Goal: Information Seeking & Learning: Learn about a topic

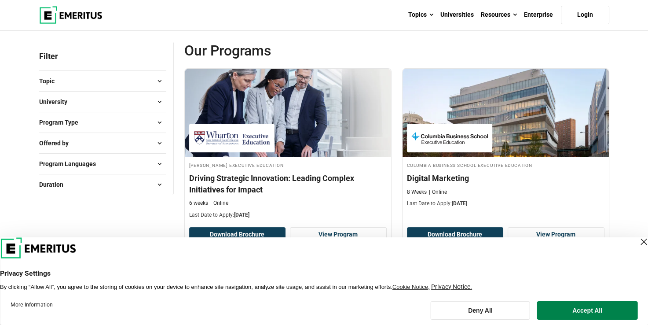
scroll to position [176, 0]
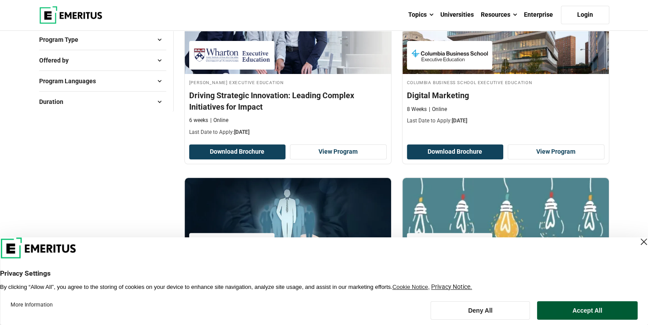
click at [562, 311] on button "Accept All" at bounding box center [587, 310] width 100 height 18
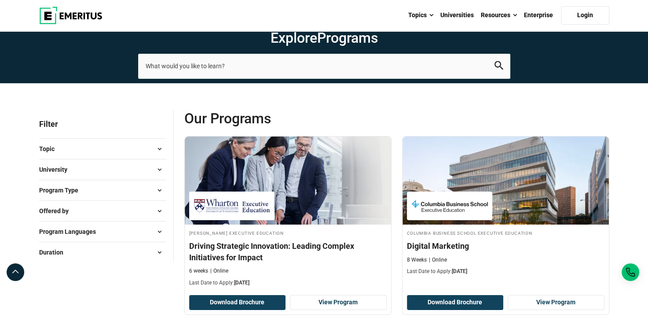
scroll to position [0, 0]
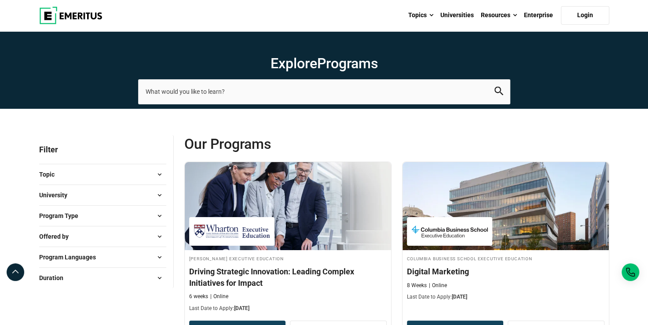
click at [98, 217] on button "Program Type" at bounding box center [102, 215] width 127 height 13
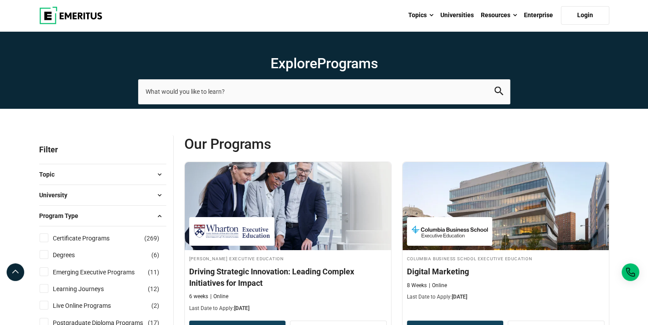
click at [98, 217] on button "Program Type" at bounding box center [102, 215] width 127 height 13
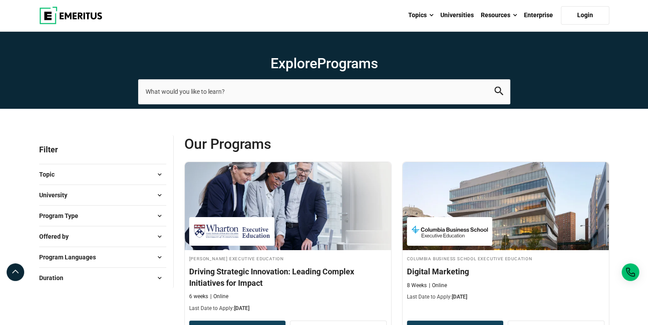
click at [99, 217] on button "Program Type" at bounding box center [102, 215] width 127 height 13
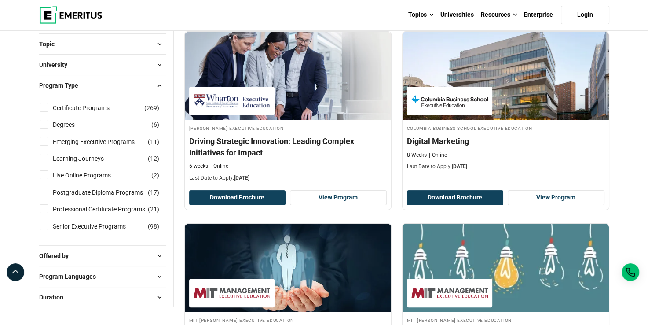
scroll to position [132, 0]
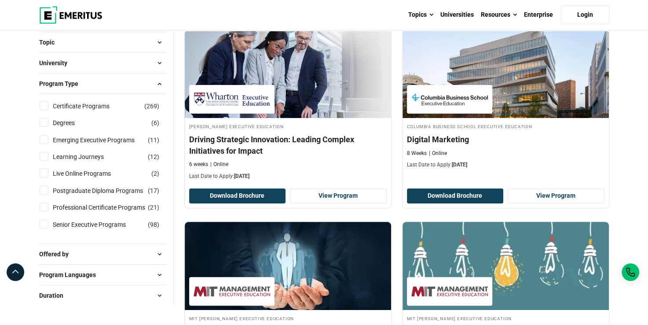
click at [136, 118] on div "Degrees ( 6 )" at bounding box center [102, 123] width 127 height 10
click at [46, 119] on input "Degrees ( 6 )" at bounding box center [44, 122] width 9 height 9
checkbox input "true"
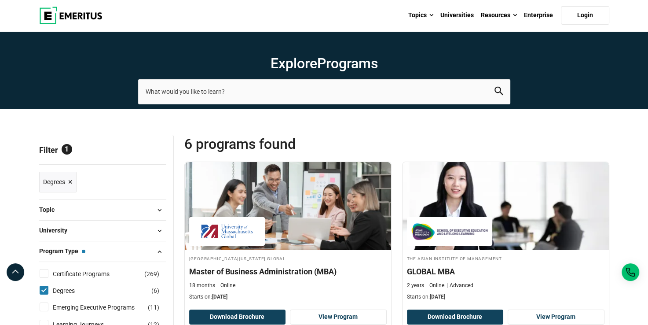
scroll to position [132, 0]
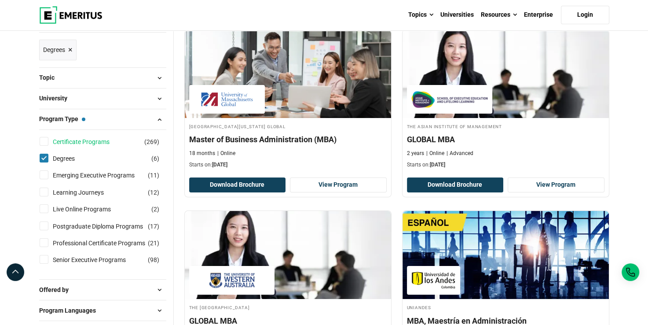
click at [88, 141] on link "Certificate Programs" at bounding box center [90, 142] width 74 height 10
checkbox input "true"
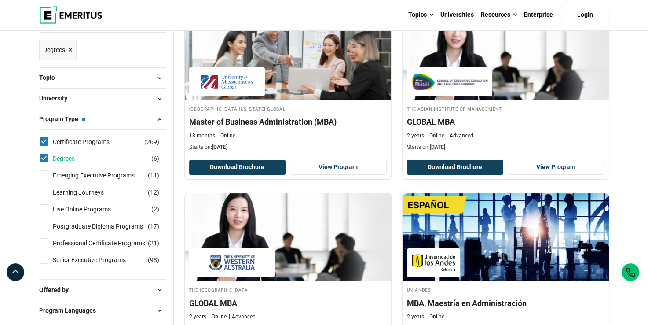
click at [70, 155] on link "Degrees" at bounding box center [73, 159] width 40 height 10
checkbox input "false"
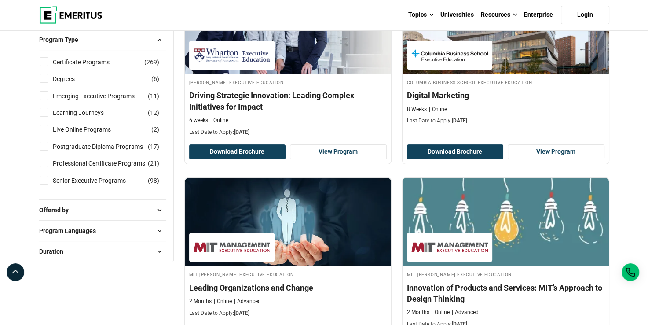
click at [115, 68] on li "Certificate Programs ( 269 )" at bounding box center [102, 62] width 127 height 17
click at [97, 59] on link "Certificate Programs" at bounding box center [90, 62] width 74 height 10
checkbox input "true"
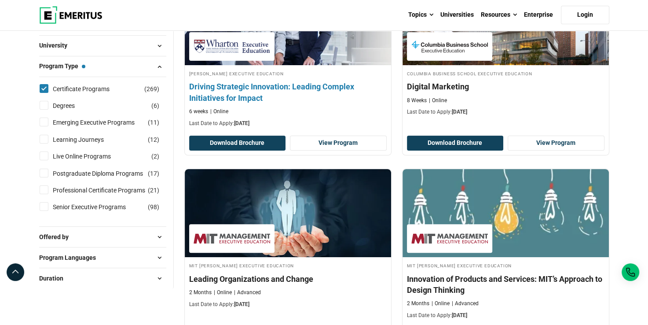
scroll to position [176, 0]
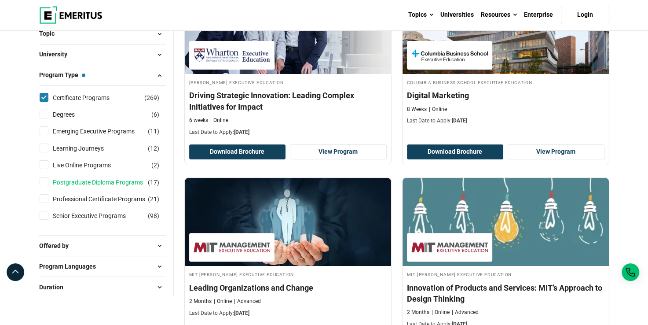
click at [129, 181] on link "Postgraduate Diploma Programs" at bounding box center [107, 182] width 108 height 10
checkbox input "true"
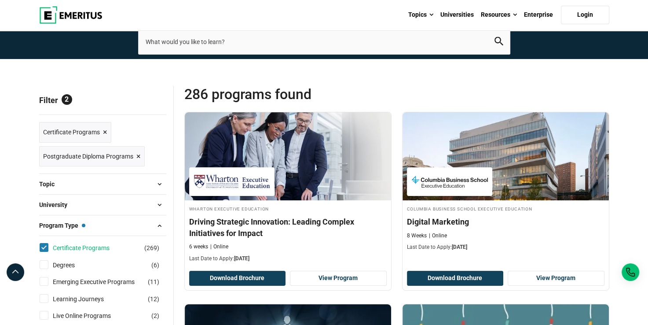
scroll to position [88, 0]
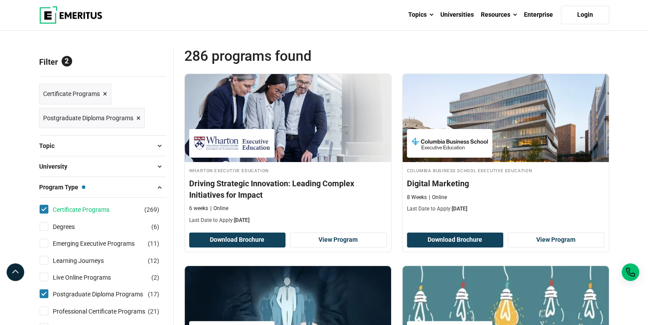
click at [106, 205] on link "Certificate Programs" at bounding box center [90, 210] width 74 height 10
checkbox input "false"
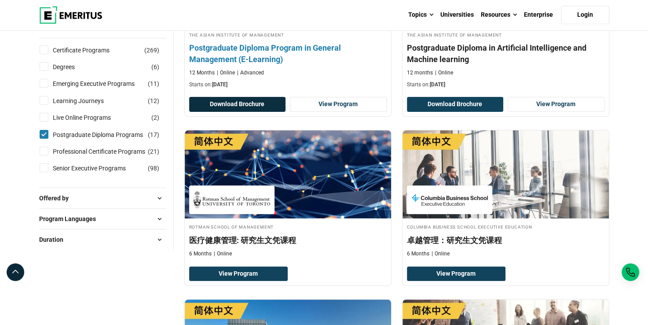
scroll to position [176, 0]
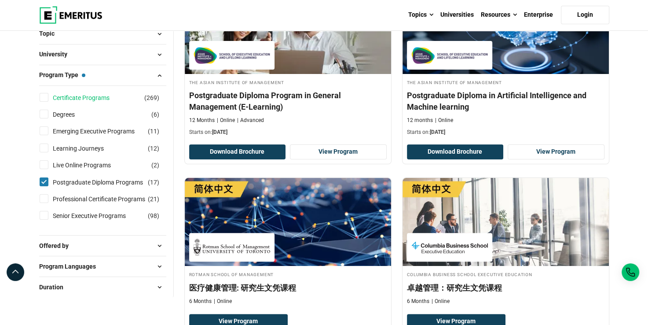
click at [111, 96] on link "Certificate Programs" at bounding box center [90, 98] width 74 height 10
checkbox input "true"
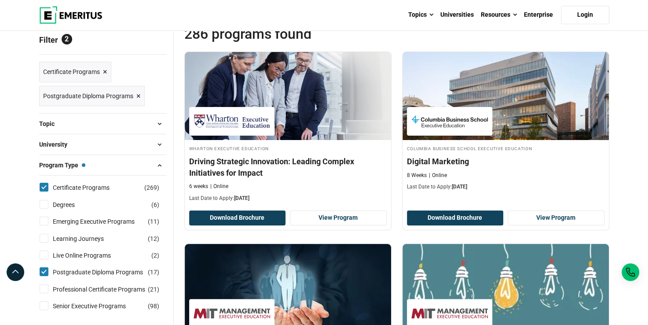
scroll to position [220, 0]
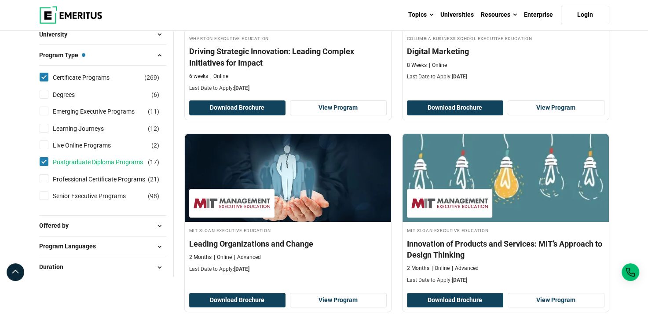
click at [133, 160] on link "Postgraduate Diploma Programs" at bounding box center [107, 162] width 108 height 10
checkbox input "false"
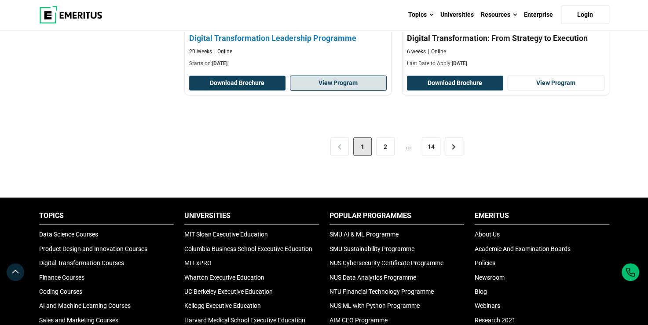
scroll to position [1849, 0]
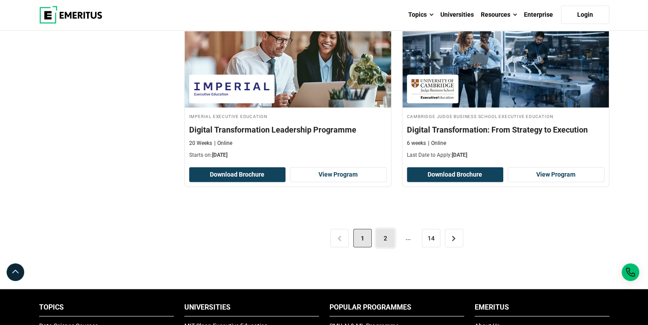
click at [386, 229] on link "2" at bounding box center [385, 238] width 18 height 18
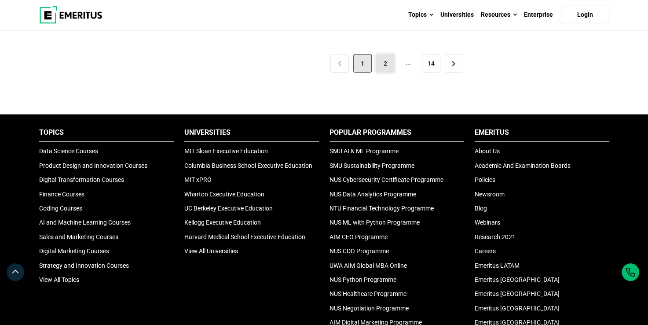
scroll to position [2069, 0]
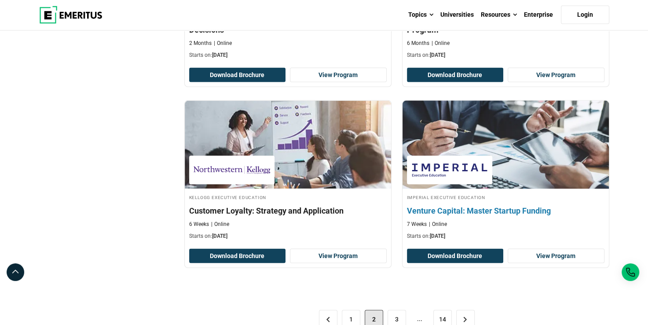
scroll to position [1761, 0]
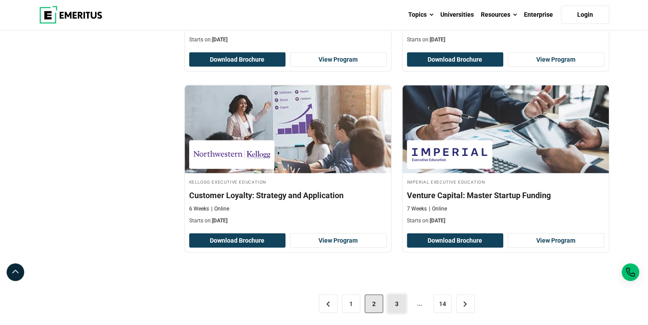
click at [400, 300] on link "3" at bounding box center [397, 303] width 18 height 18
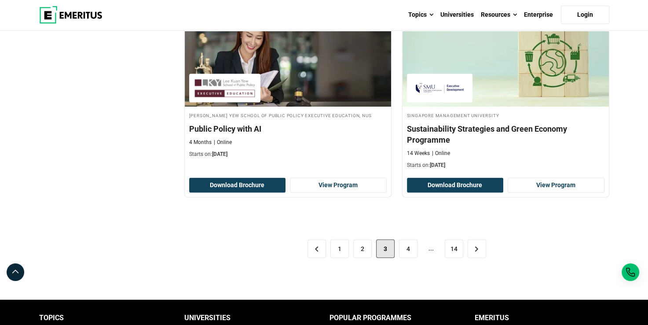
scroll to position [1805, 0]
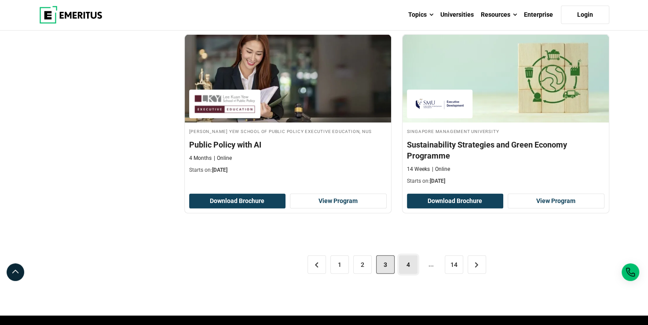
click at [412, 262] on link "4" at bounding box center [408, 264] width 18 height 18
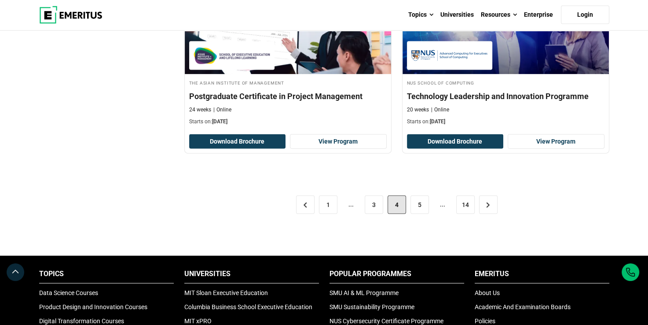
scroll to position [1893, 0]
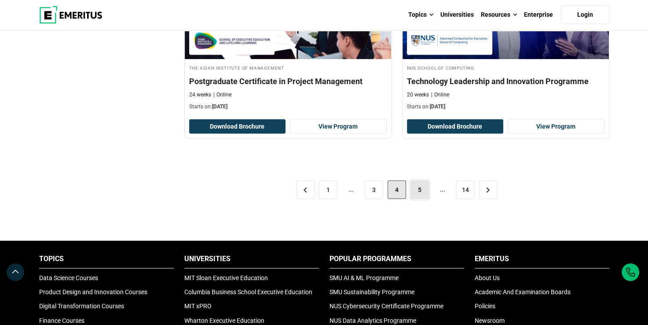
click at [412, 187] on link "5" at bounding box center [420, 189] width 18 height 18
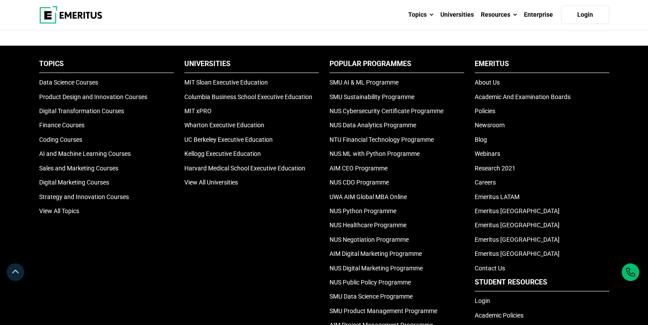
scroll to position [1981, 0]
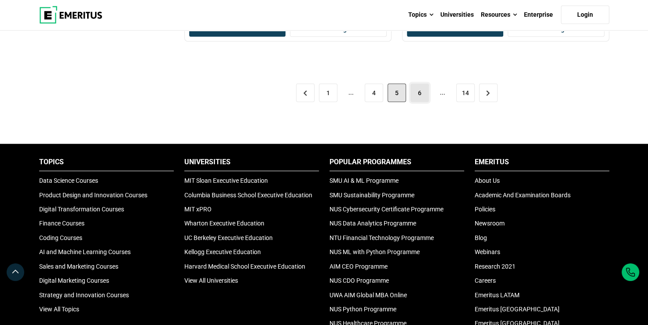
click at [412, 90] on link "6" at bounding box center [420, 93] width 18 height 18
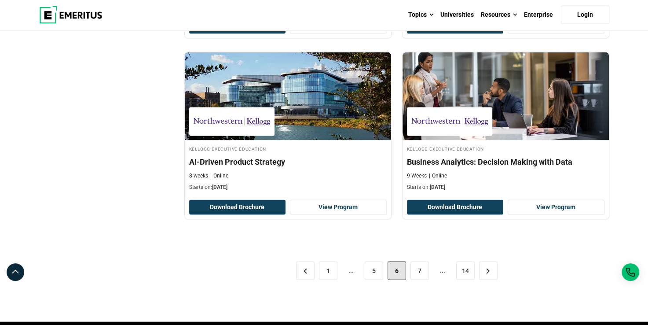
scroll to position [1849, 0]
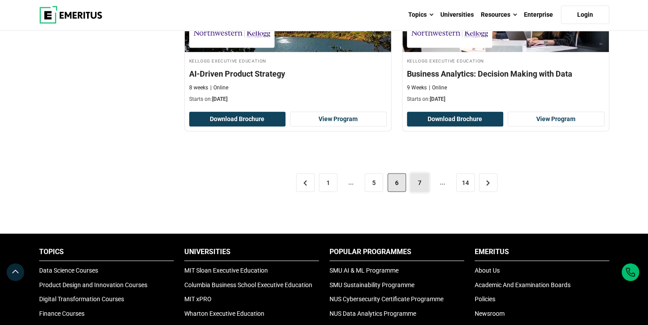
click at [413, 176] on link "7" at bounding box center [420, 182] width 18 height 18
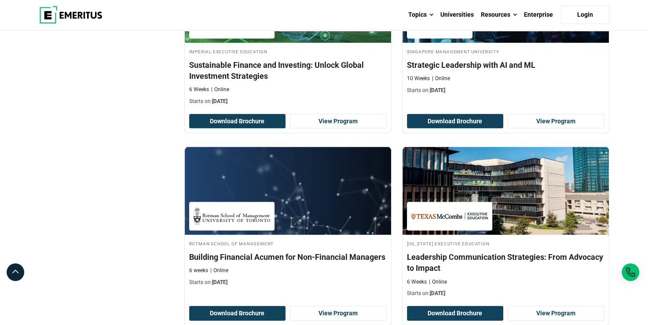
scroll to position [1805, 0]
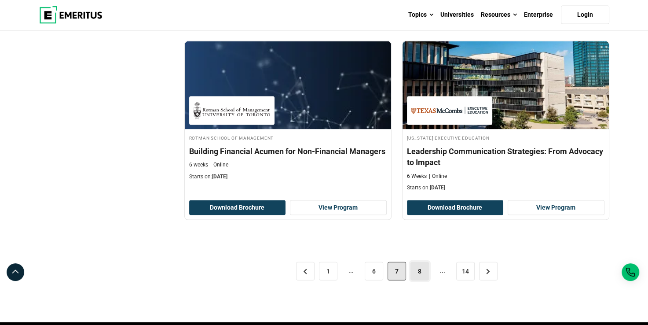
click at [419, 266] on link "8" at bounding box center [420, 271] width 18 height 18
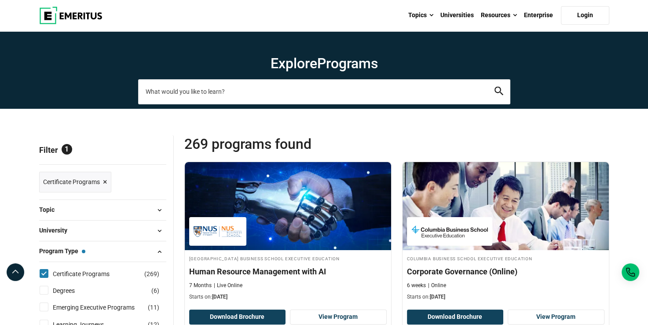
click at [188, 98] on input "search-page" at bounding box center [324, 91] width 372 height 25
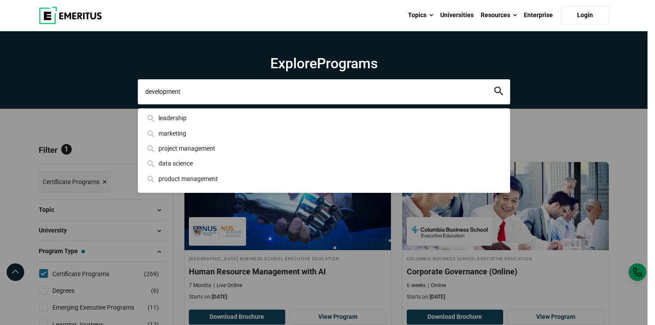
type input "development"
click at [494, 87] on button "search" at bounding box center [498, 92] width 9 height 10
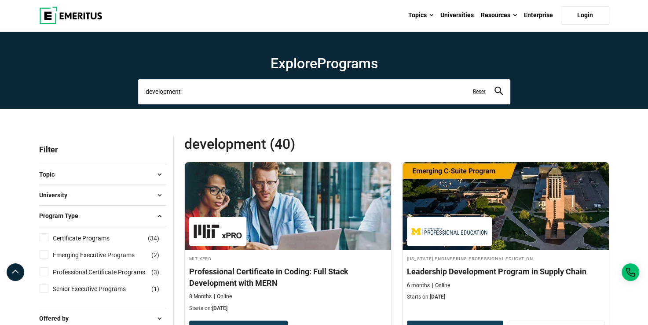
click at [290, 95] on input "development" at bounding box center [324, 91] width 372 height 25
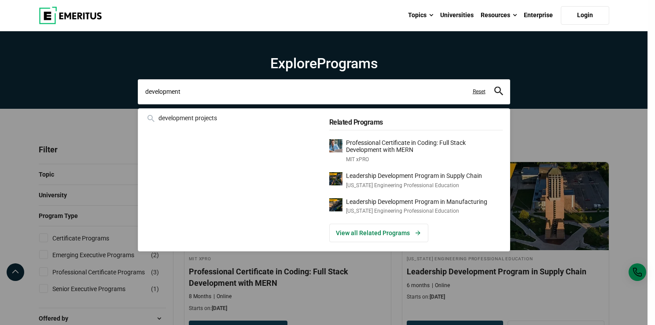
click at [290, 95] on input "development" at bounding box center [324, 91] width 372 height 25
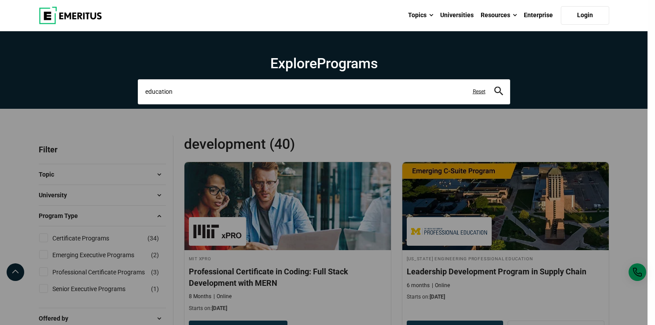
type input "education"
click at [494, 87] on button "search" at bounding box center [498, 92] width 9 height 10
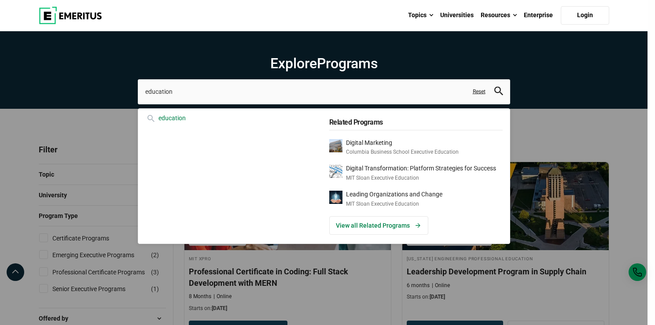
click at [181, 114] on div "education" at bounding box center [231, 118] width 173 height 10
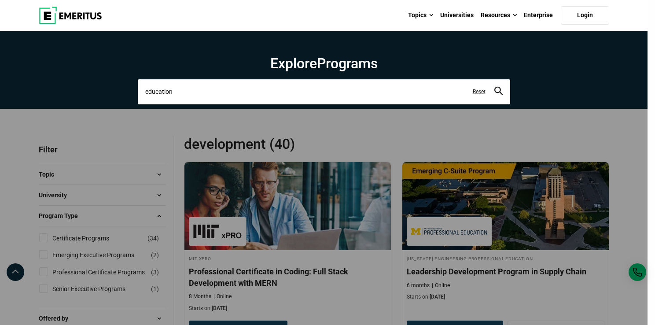
drag, startPoint x: 187, startPoint y: 91, endPoint x: 187, endPoint y: 103, distance: 12.3
click at [187, 92] on input "education" at bounding box center [324, 91] width 372 height 25
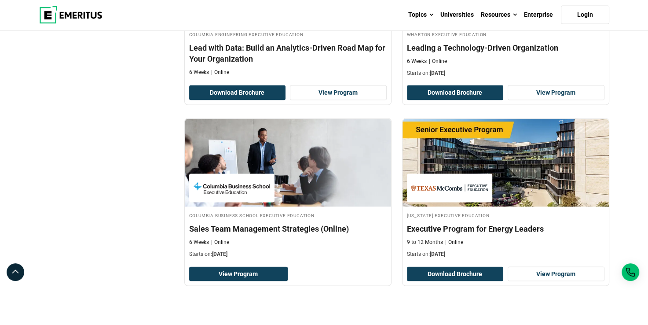
scroll to position [1849, 0]
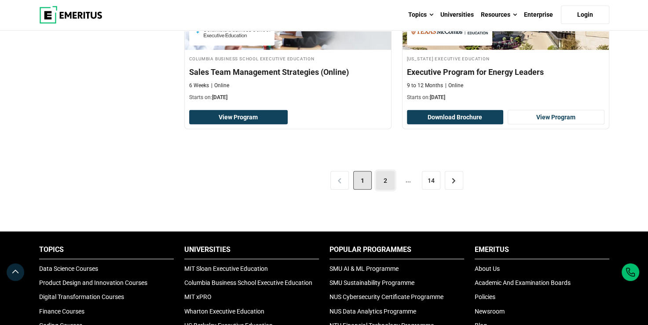
click at [386, 171] on link "2" at bounding box center [385, 180] width 18 height 18
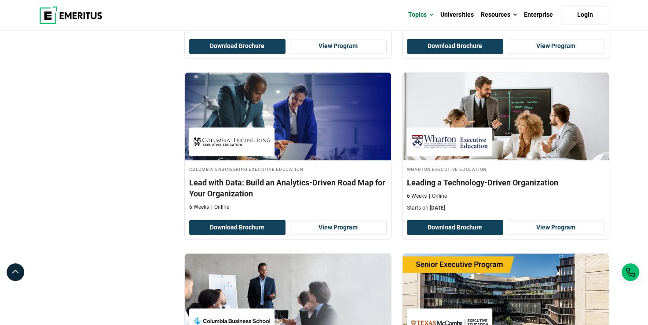
scroll to position [1540, 0]
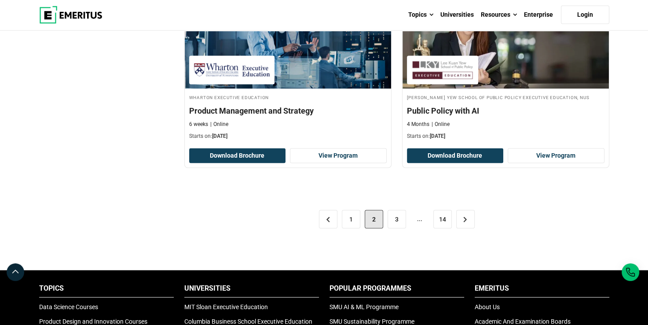
scroll to position [1849, 0]
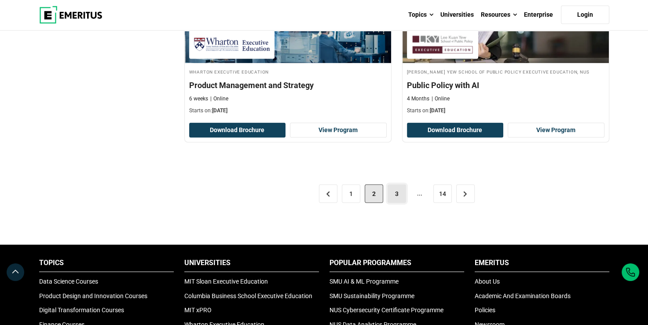
click at [405, 195] on link "3" at bounding box center [397, 193] width 18 height 18
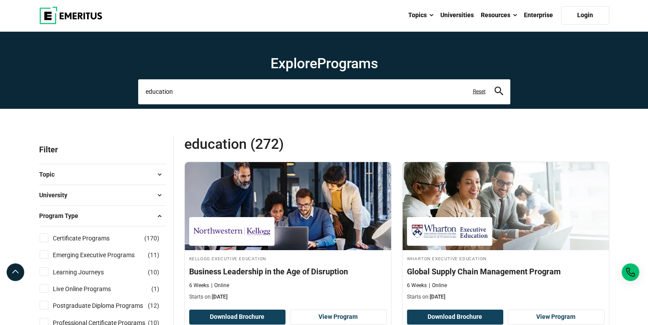
click at [211, 85] on input "education" at bounding box center [324, 91] width 372 height 25
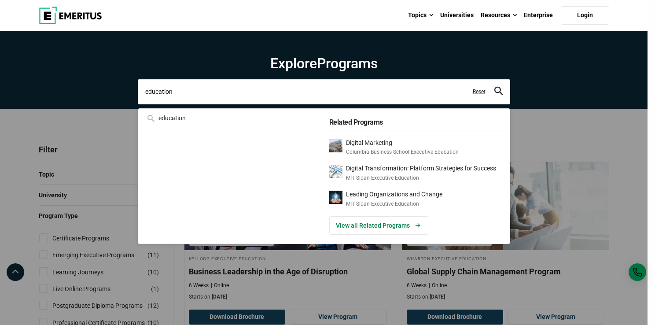
click at [211, 85] on input "education" at bounding box center [324, 91] width 372 height 25
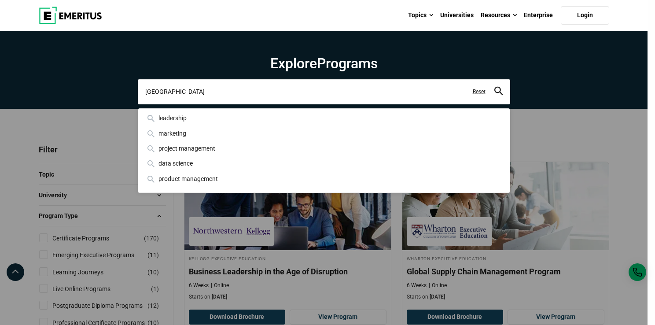
type input "[GEOGRAPHIC_DATA]"
click at [494, 87] on button "search" at bounding box center [498, 92] width 9 height 10
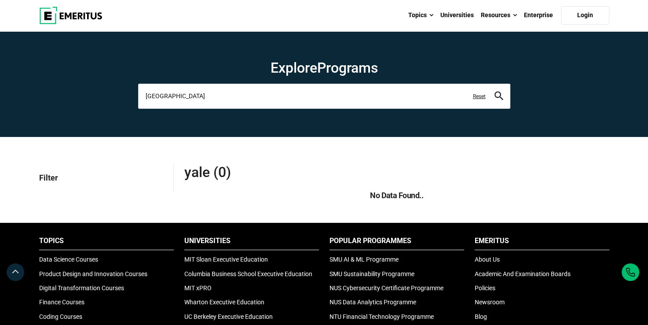
click at [356, 89] on input "[GEOGRAPHIC_DATA]" at bounding box center [324, 96] width 372 height 25
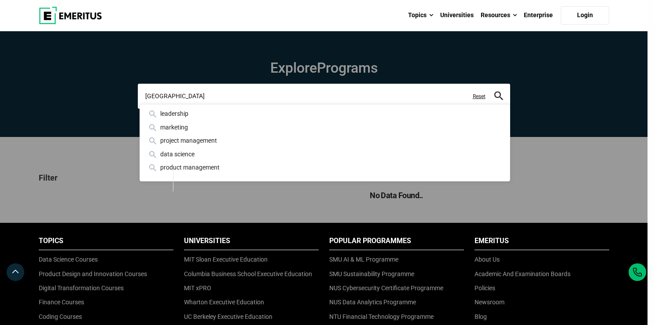
click at [356, 89] on input "[GEOGRAPHIC_DATA]" at bounding box center [324, 96] width 372 height 25
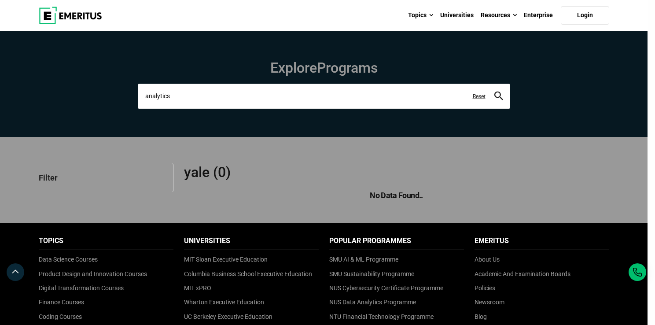
type input "analytics"
click at [494, 91] on button "search" at bounding box center [498, 96] width 9 height 10
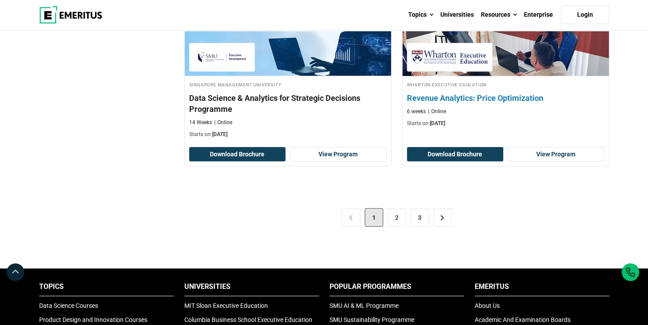
scroll to position [1893, 0]
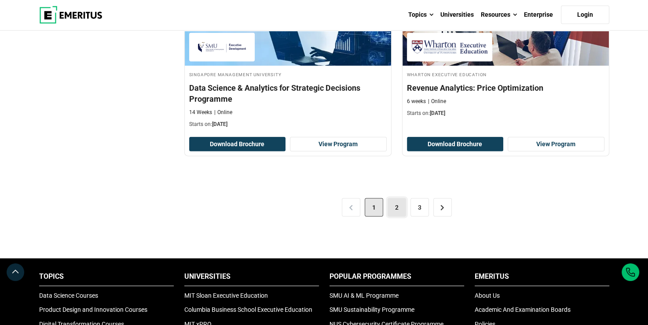
click at [396, 204] on link "2" at bounding box center [397, 207] width 18 height 18
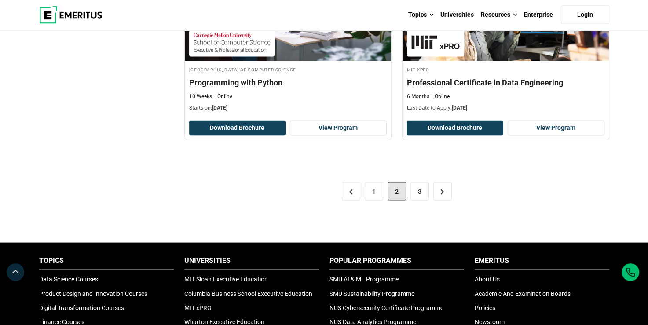
scroll to position [1805, 0]
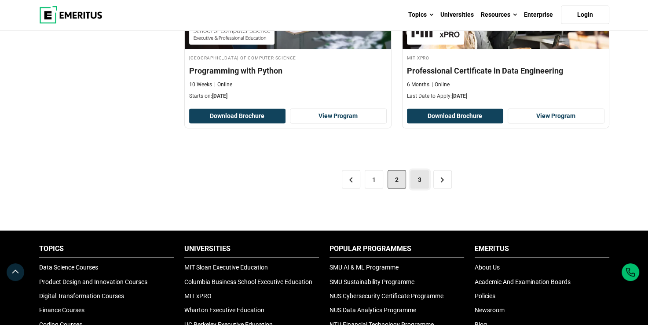
click at [418, 174] on link "3" at bounding box center [420, 179] width 18 height 18
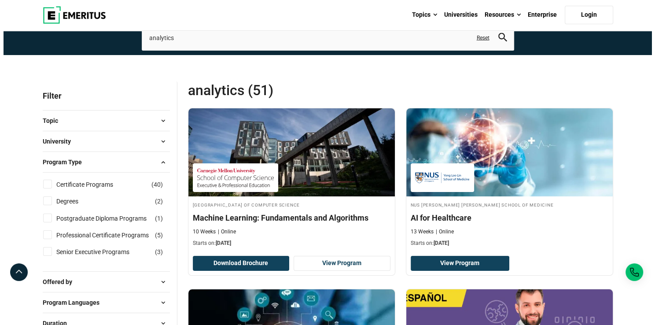
scroll to position [44, 0]
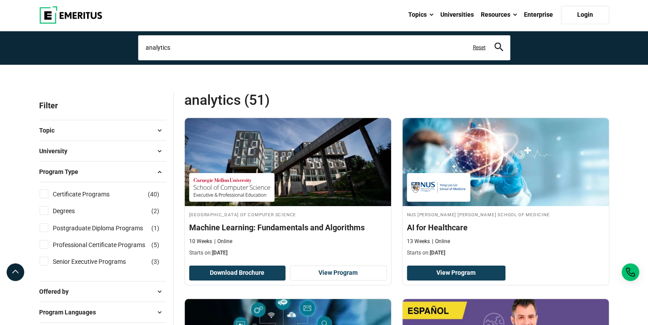
click at [195, 48] on input "analytics" at bounding box center [324, 47] width 372 height 25
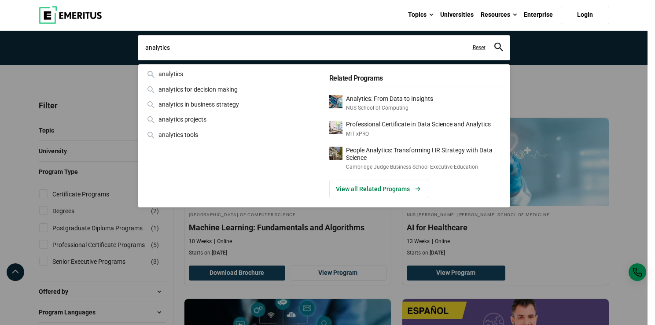
click at [195, 48] on input "analytics" at bounding box center [324, 47] width 372 height 25
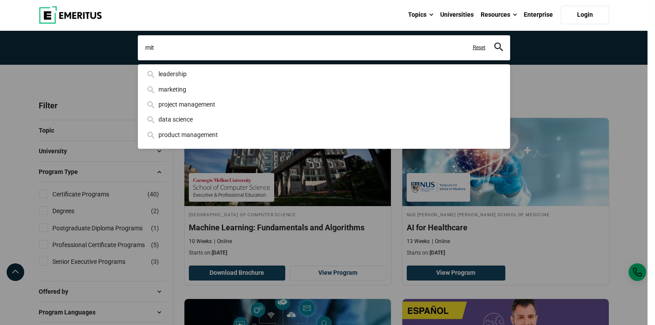
type input "mit"
click at [494, 43] on button "search" at bounding box center [498, 48] width 9 height 10
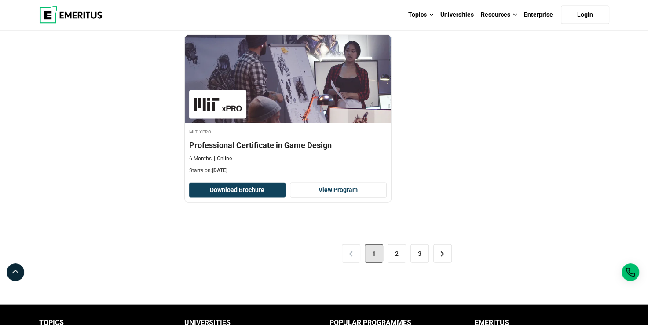
scroll to position [1849, 0]
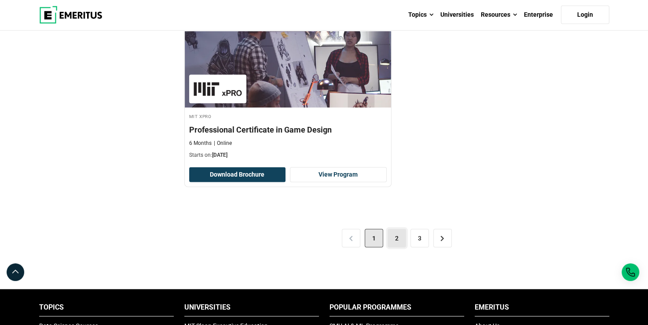
click at [396, 229] on link "2" at bounding box center [397, 238] width 18 height 18
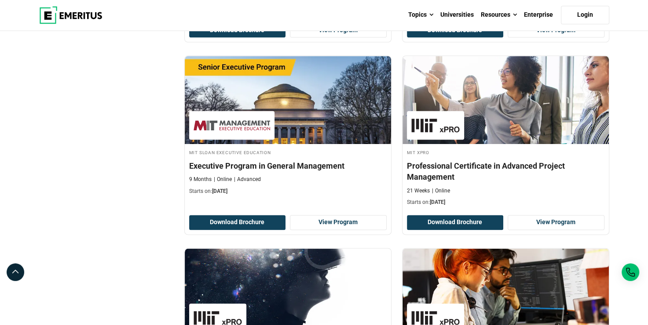
scroll to position [1012, 0]
